Goal: Task Accomplishment & Management: Complete application form

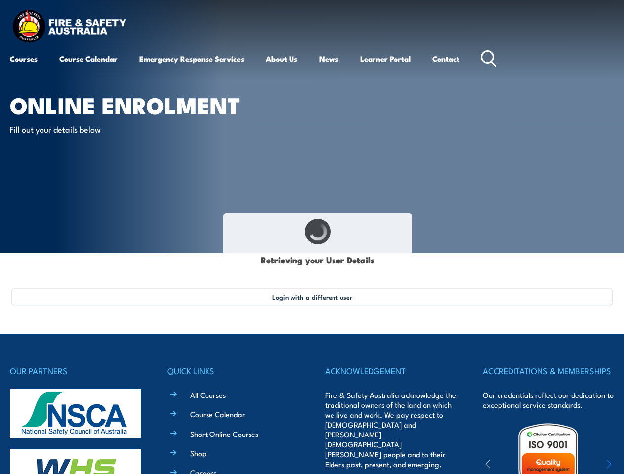
type input "[PERSON_NAME]"
type input "[DATE]"
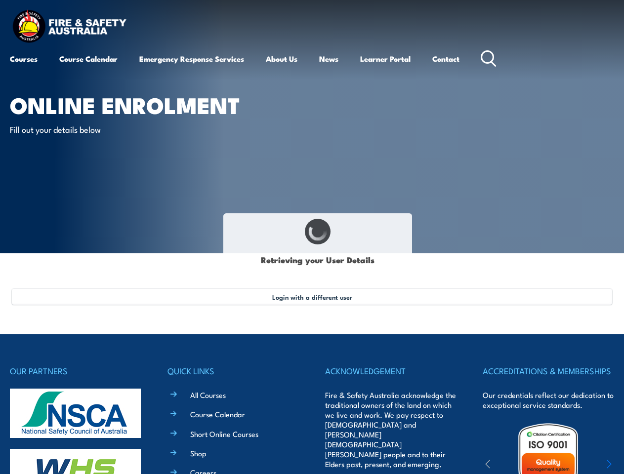
type input "3SWT4EH7PQ"
select select "M"
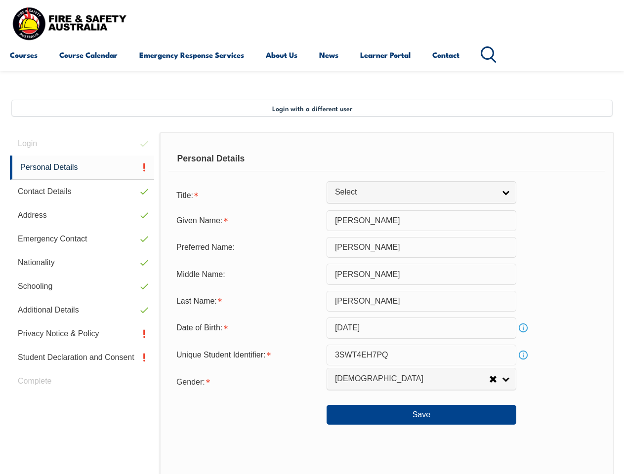
scroll to position [240, 0]
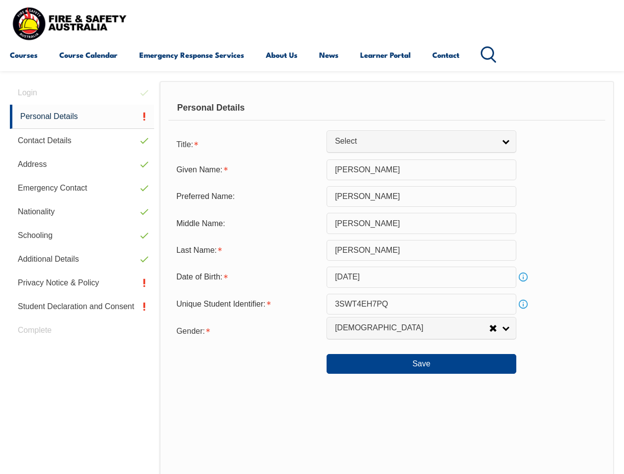
click at [312, 117] on div "Personal Details" at bounding box center [387, 108] width 437 height 25
click at [312, 278] on div "Date of Birth:" at bounding box center [248, 277] width 158 height 19
click at [82, 93] on div "Login Personal Details Contact Details Address Emergency Contact Nationality Sc…" at bounding box center [85, 337] width 150 height 513
click at [82, 117] on link "Personal Details" at bounding box center [82, 117] width 144 height 24
click at [82, 141] on link "Contact Details" at bounding box center [82, 141] width 144 height 24
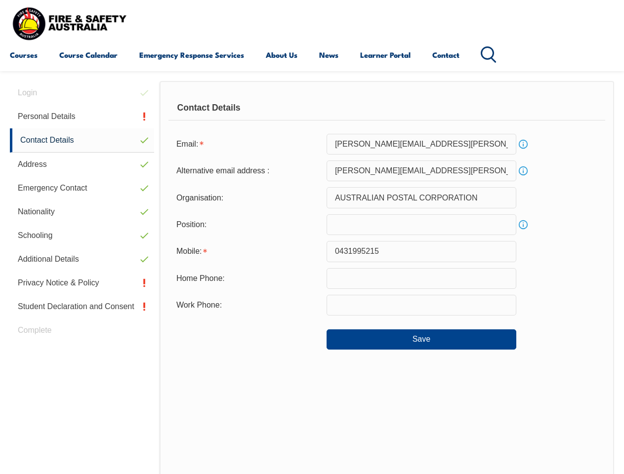
click at [82, 165] on link "Address" at bounding box center [82, 165] width 144 height 24
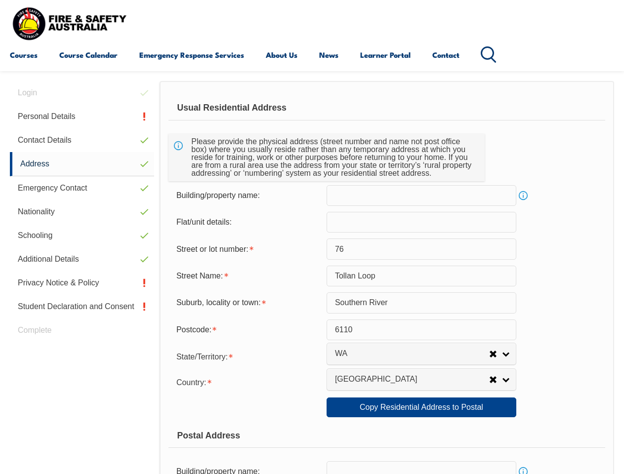
click at [82, 188] on link "Emergency Contact" at bounding box center [82, 188] width 144 height 24
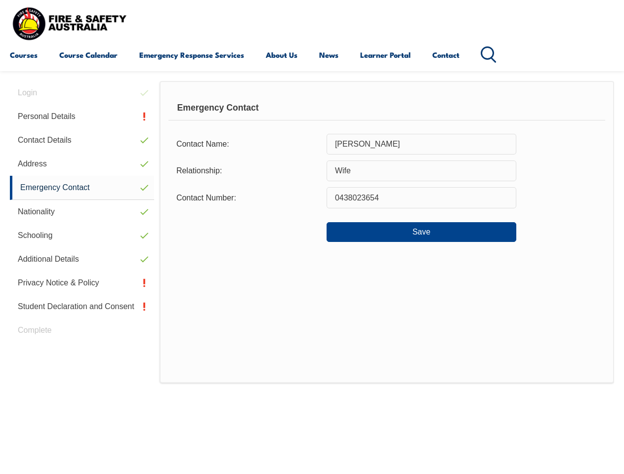
click at [82, 212] on link "Nationality" at bounding box center [82, 212] width 144 height 24
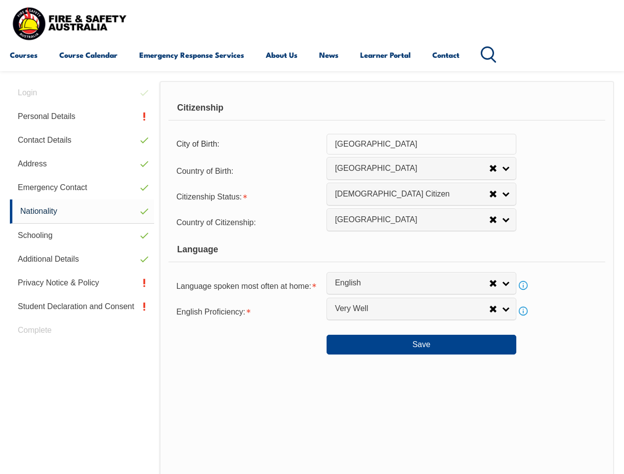
click at [82, 236] on link "Schooling" at bounding box center [82, 236] width 144 height 24
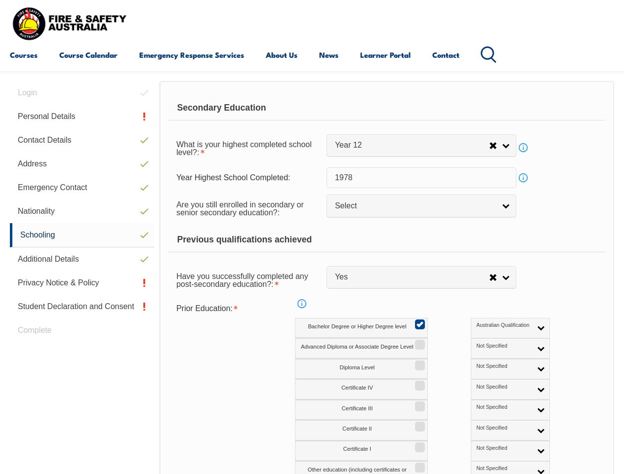
click at [82, 259] on link "Additional Details" at bounding box center [82, 260] width 144 height 24
